Goal: Navigation & Orientation: Find specific page/section

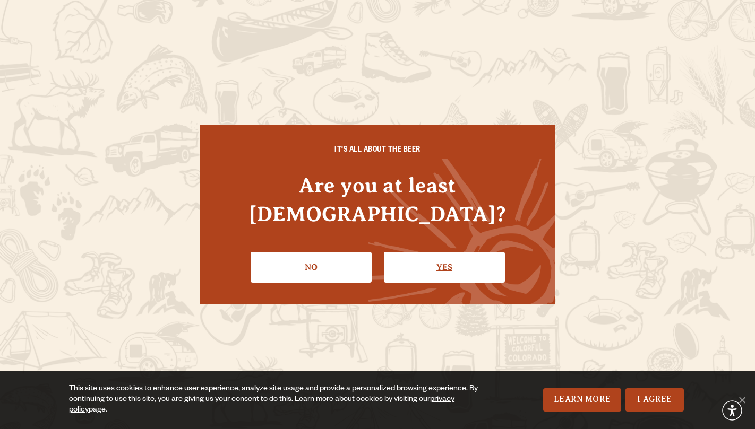
click at [425, 262] on link "Yes" at bounding box center [444, 267] width 121 height 31
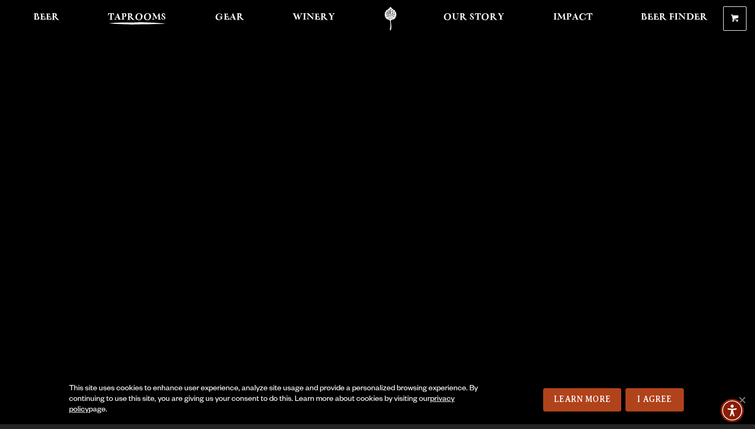
click at [137, 22] on span "Taprooms" at bounding box center [137, 17] width 58 height 8
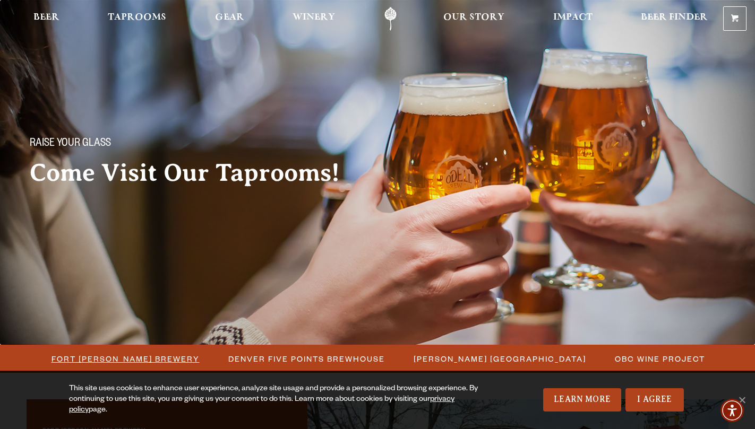
click at [106, 354] on span "Fort [PERSON_NAME] Brewery" at bounding box center [125, 358] width 148 height 15
